Goal: Task Accomplishment & Management: Use online tool/utility

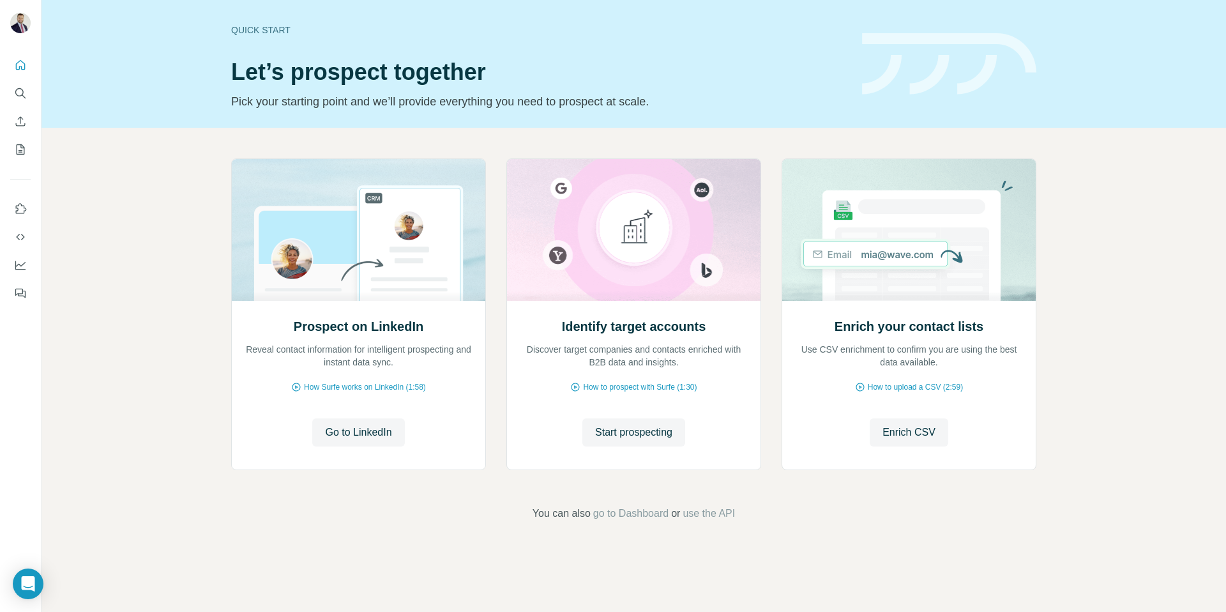
click at [142, 328] on div "Prospect on LinkedIn Reveal contact information for intelligent prospecting and…" at bounding box center [633, 340] width 1184 height 424
click at [22, 90] on icon "Search" at bounding box center [20, 93] width 13 height 13
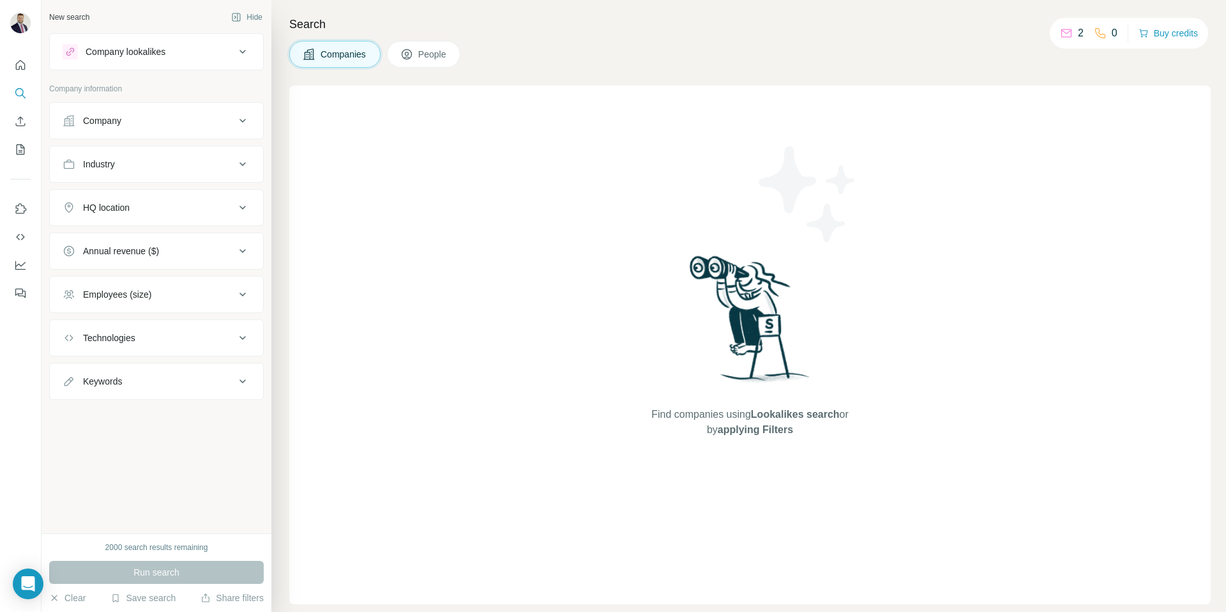
click at [1078, 33] on p "2" at bounding box center [1081, 33] width 6 height 15
click at [1067, 34] on div "2" at bounding box center [1072, 33] width 24 height 15
click at [1062, 34] on icon at bounding box center [1066, 33] width 13 height 13
click at [1078, 36] on p "2" at bounding box center [1081, 33] width 6 height 15
click at [17, 64] on icon "Quick start" at bounding box center [20, 65] width 13 height 13
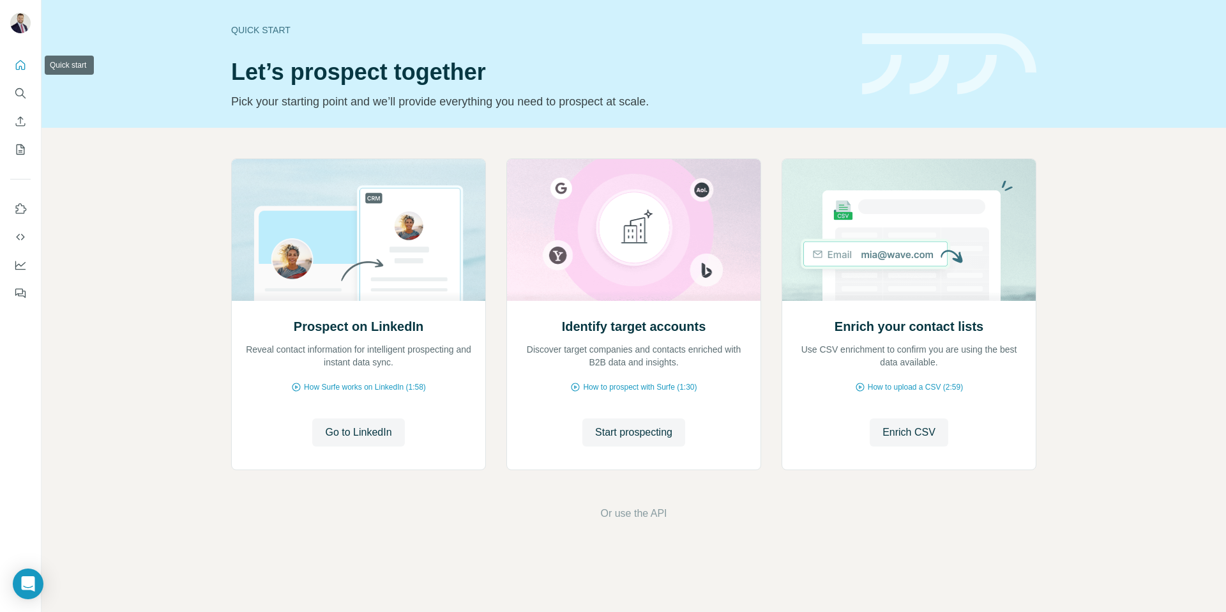
click at [19, 65] on icon "Quick start" at bounding box center [20, 65] width 13 height 13
click at [124, 201] on div "Prospect on LinkedIn Reveal contact information for intelligent prospecting and…" at bounding box center [633, 340] width 1184 height 424
click at [24, 66] on icon "Quick start" at bounding box center [20, 65] width 13 height 13
click at [17, 63] on icon "Quick start" at bounding box center [21, 65] width 10 height 10
click at [133, 246] on div "Prospect on LinkedIn Reveal contact information for intelligent prospecting and…" at bounding box center [633, 340] width 1184 height 424
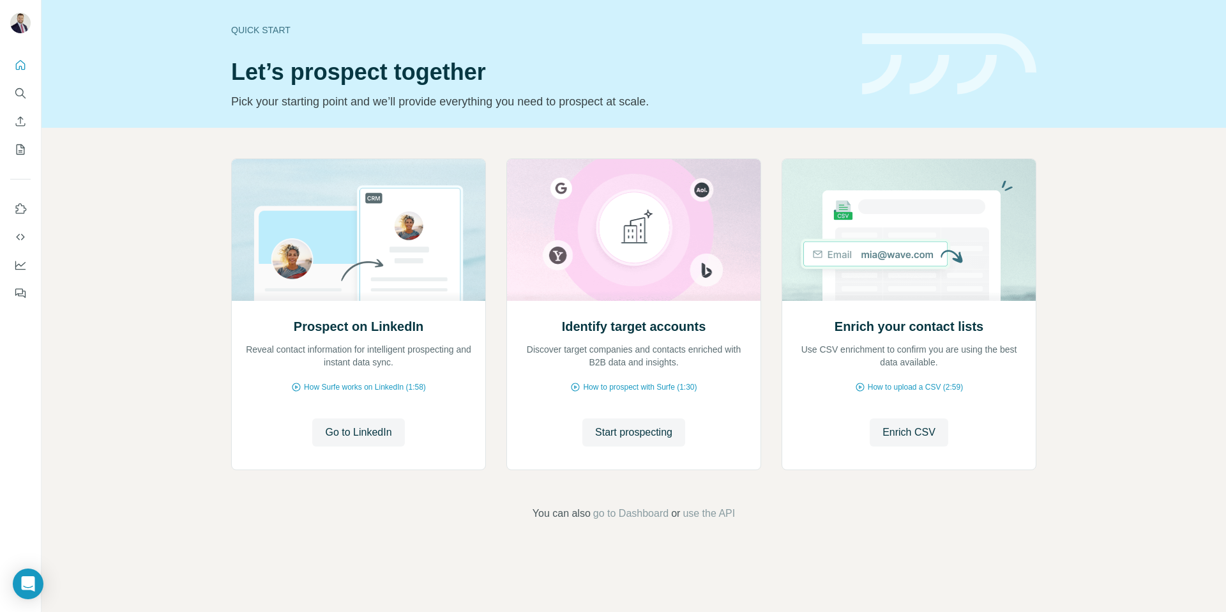
click at [149, 250] on div "Prospect on LinkedIn Reveal contact information for intelligent prospecting and…" at bounding box center [633, 340] width 1184 height 424
click at [20, 66] on icon "Quick start" at bounding box center [21, 65] width 10 height 10
click at [20, 236] on icon "Use Surfe API" at bounding box center [20, 236] width 13 height 13
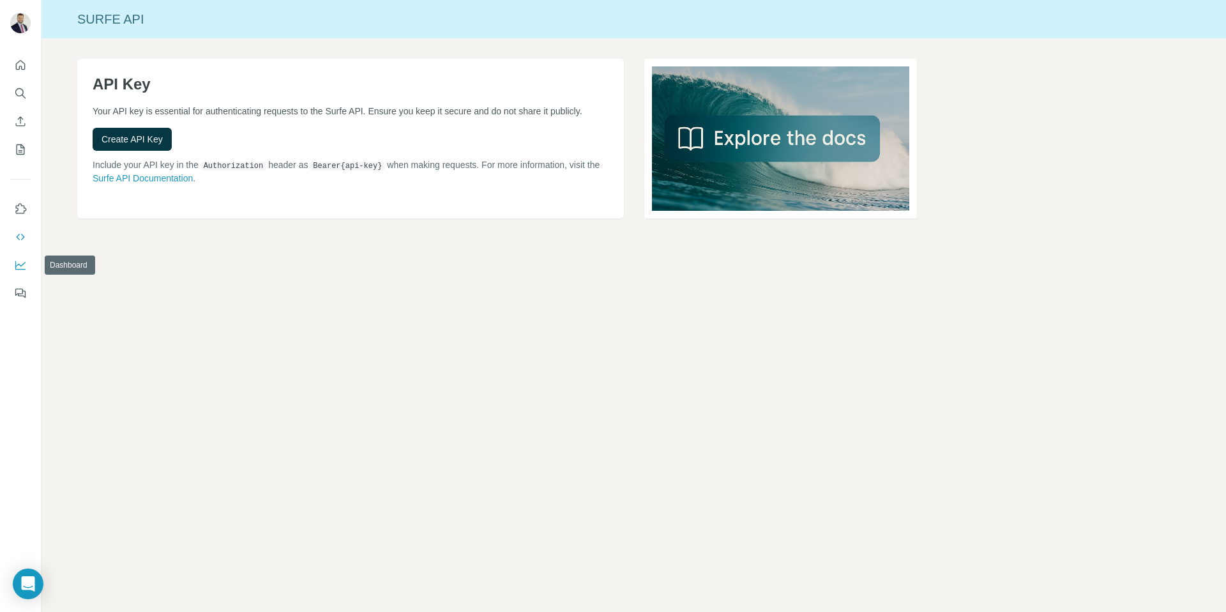
click at [19, 269] on icon "Dashboard" at bounding box center [20, 265] width 10 height 9
click at [21, 233] on icon "Use Surfe API" at bounding box center [20, 236] width 13 height 13
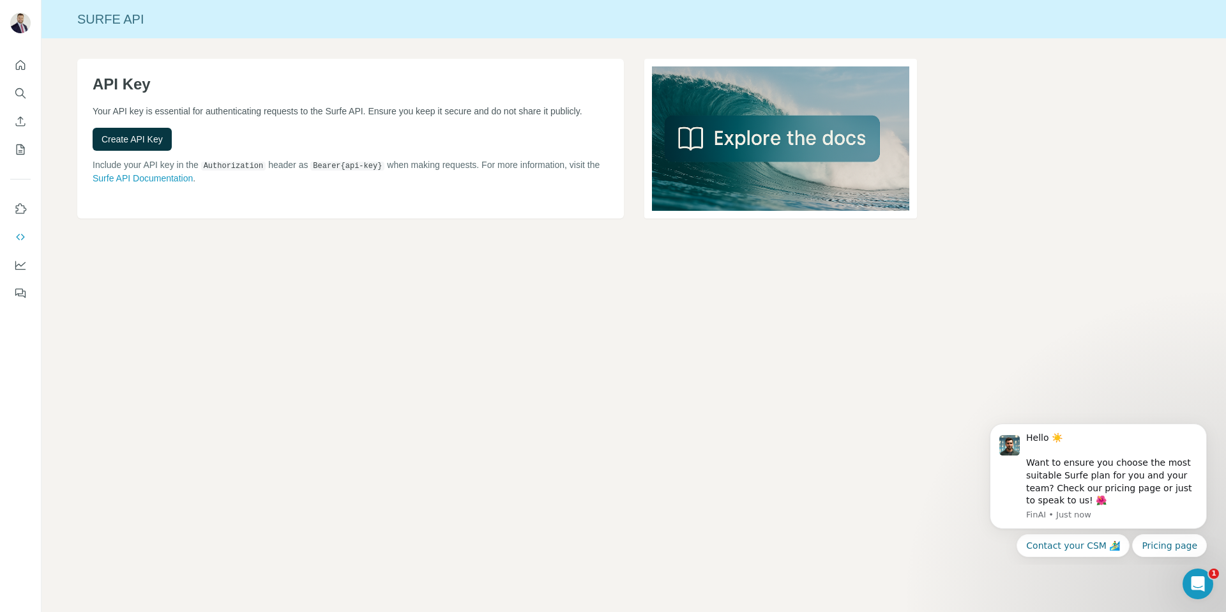
click at [320, 298] on div "Surfe API API Key Your API key is essential for authenticating requests to the …" at bounding box center [633, 306] width 1184 height 612
click at [321, 298] on div "Surfe API API Key Your API key is essential for authenticating requests to the …" at bounding box center [633, 306] width 1184 height 612
click at [1201, 587] on icon "Open Intercom Messenger" at bounding box center [1196, 581] width 21 height 21
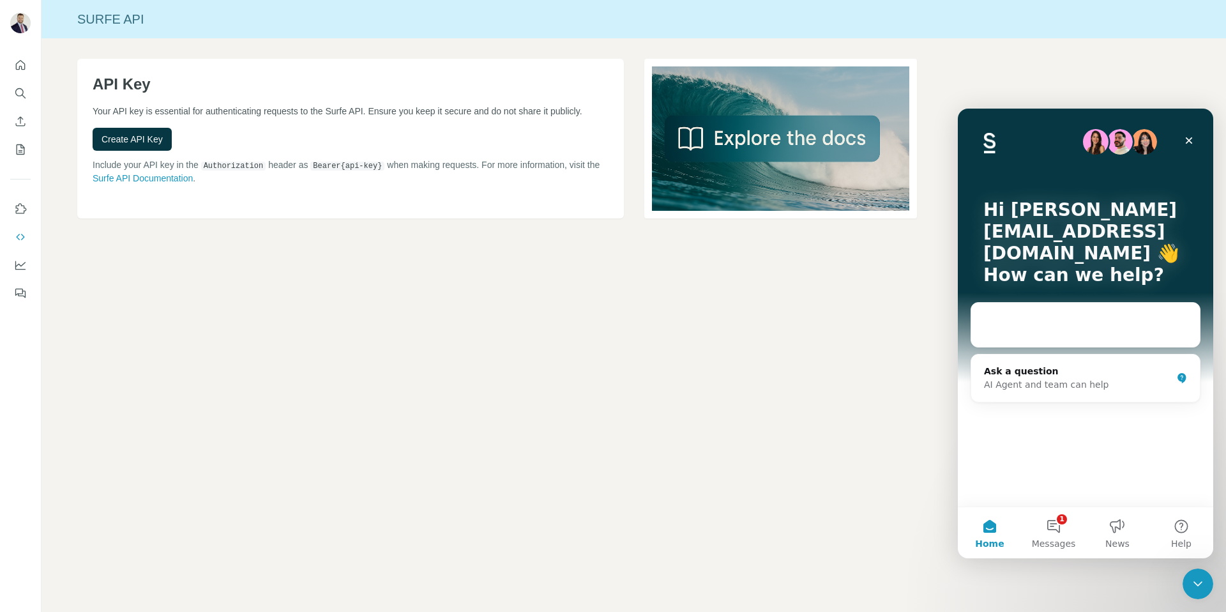
click at [894, 420] on div "Surfe API API Key Your API key is essential for authenticating requests to the …" at bounding box center [633, 306] width 1184 height 612
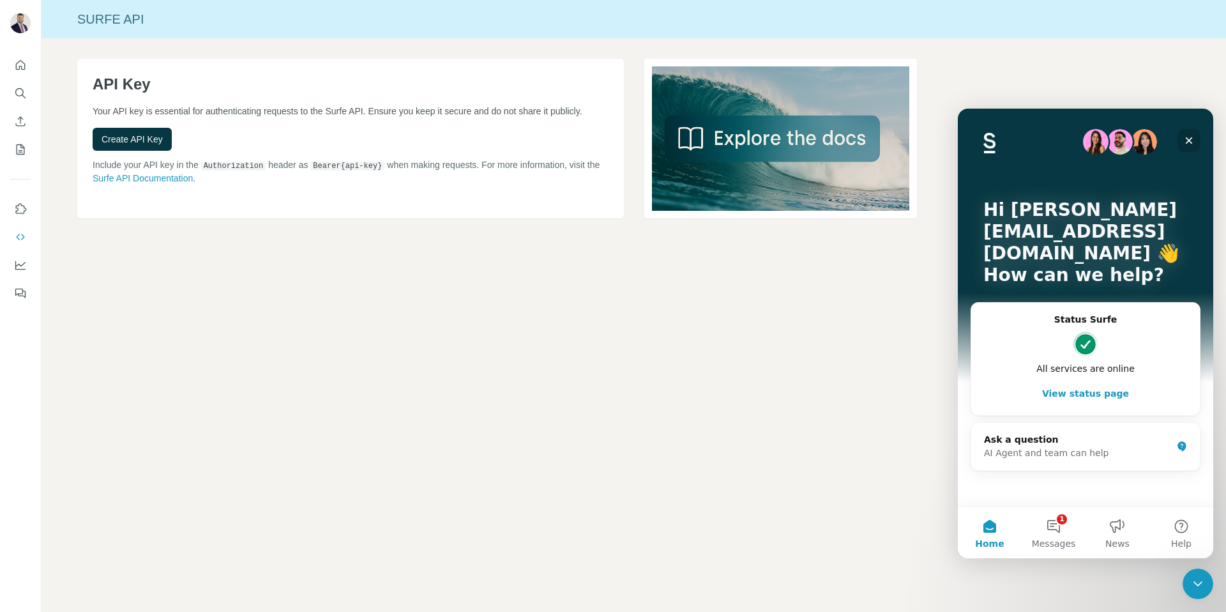
click at [1186, 140] on icon "Close" at bounding box center [1189, 140] width 10 height 10
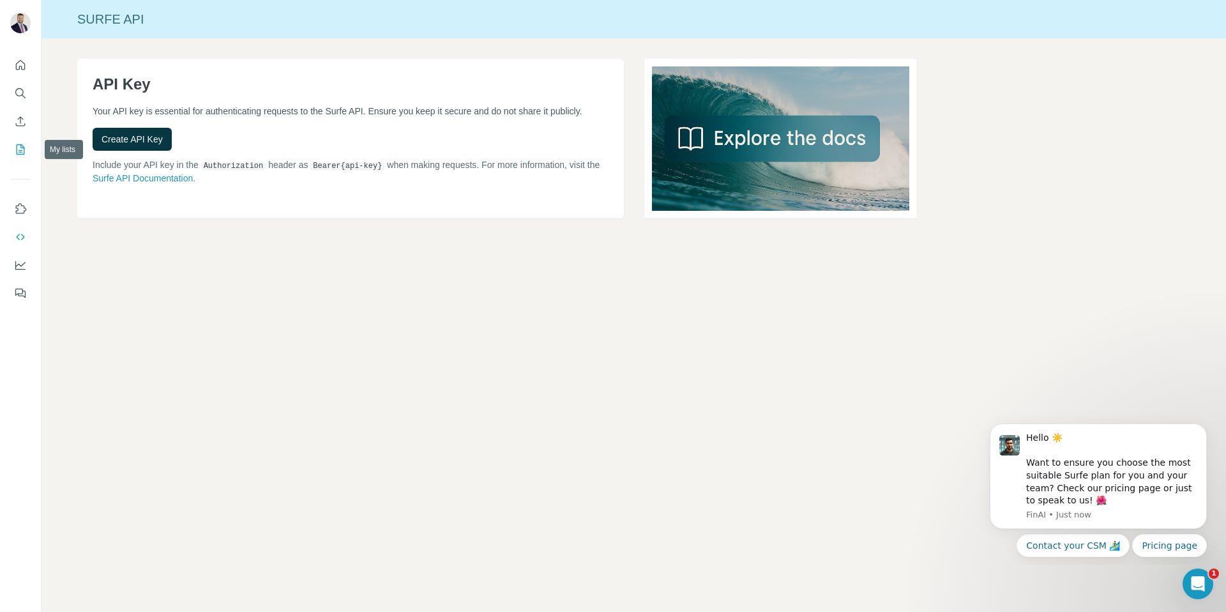
click at [20, 149] on icon "My lists" at bounding box center [20, 149] width 13 height 13
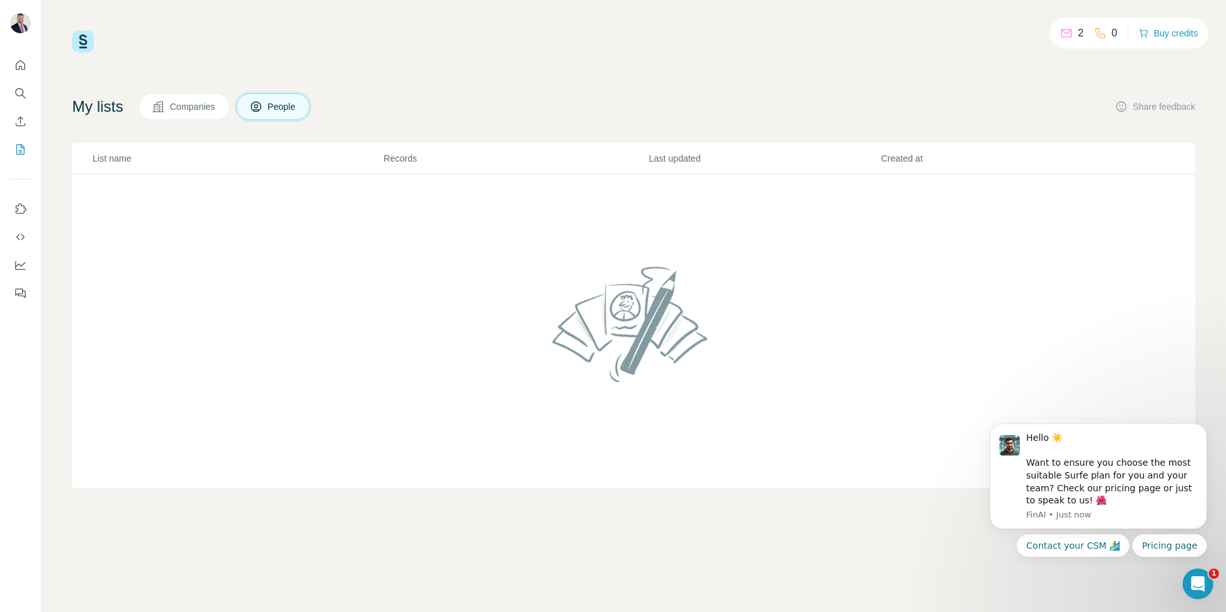
click at [177, 103] on span "Companies" at bounding box center [193, 106] width 47 height 13
click at [179, 109] on span "Companies" at bounding box center [193, 106] width 47 height 13
click at [18, 93] on icon "Search" at bounding box center [20, 93] width 13 height 13
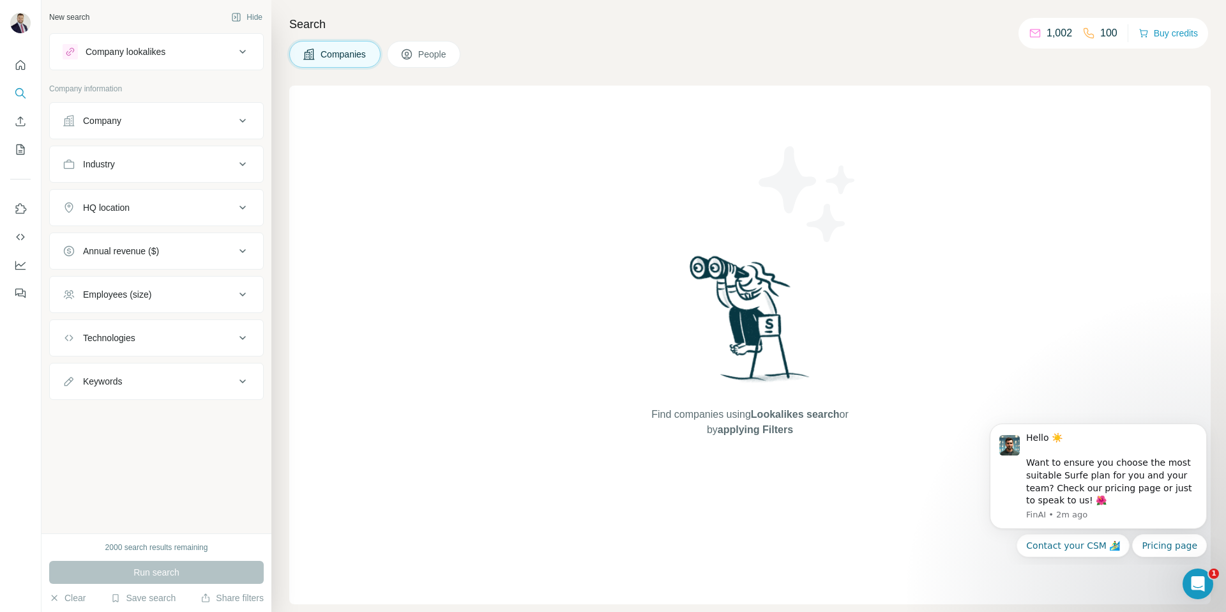
click at [195, 47] on div "Company lookalikes" at bounding box center [149, 51] width 172 height 15
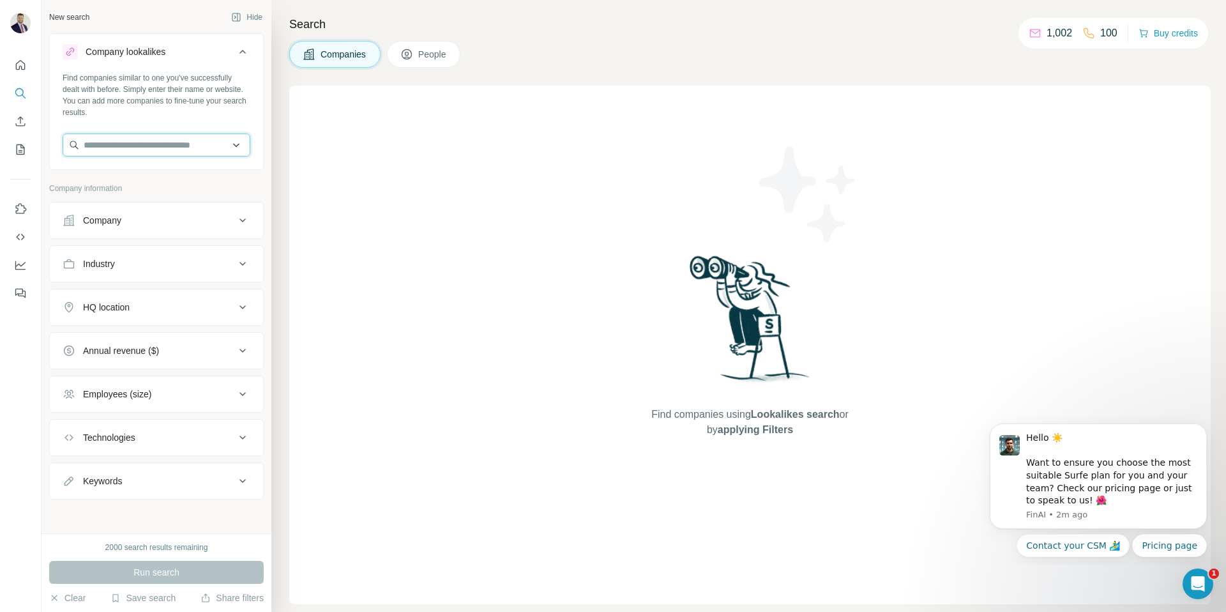
click at [153, 142] on input "text" at bounding box center [157, 144] width 188 height 23
